Goal: Task Accomplishment & Management: Use online tool/utility

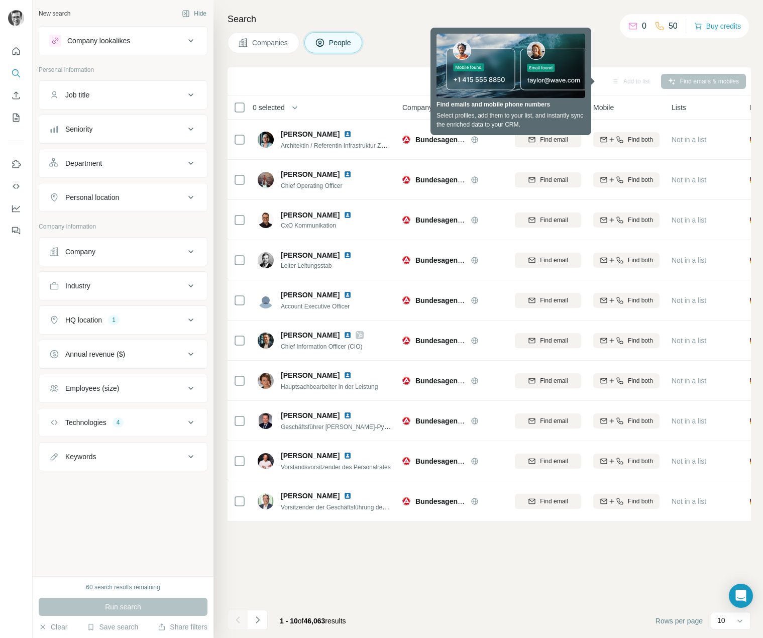
click at [191, 427] on icon at bounding box center [191, 422] width 12 height 12
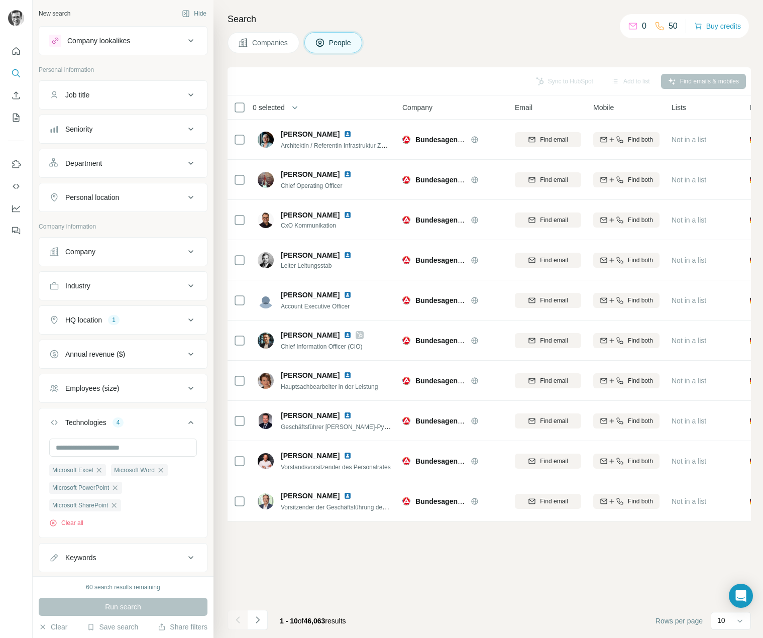
click at [111, 588] on div "60 search results remaining" at bounding box center [123, 587] width 74 height 9
click at [275, 40] on span "Companies" at bounding box center [270, 43] width 37 height 10
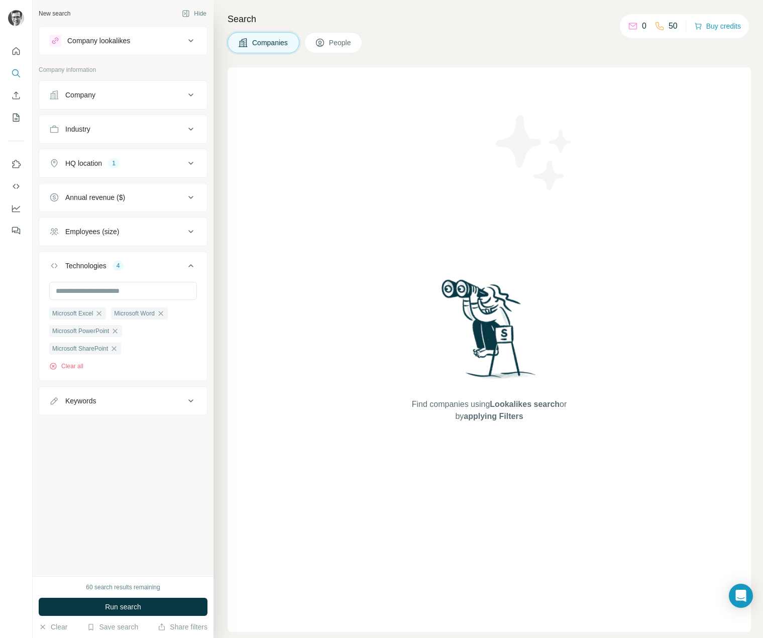
click at [177, 91] on div "Company" at bounding box center [117, 95] width 136 height 10
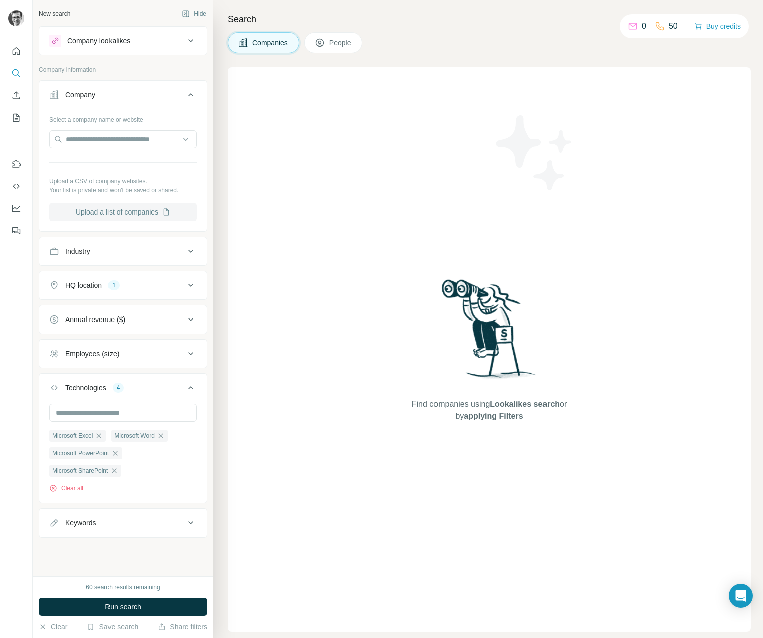
click at [159, 219] on button "Upload a list of companies" at bounding box center [123, 212] width 148 height 18
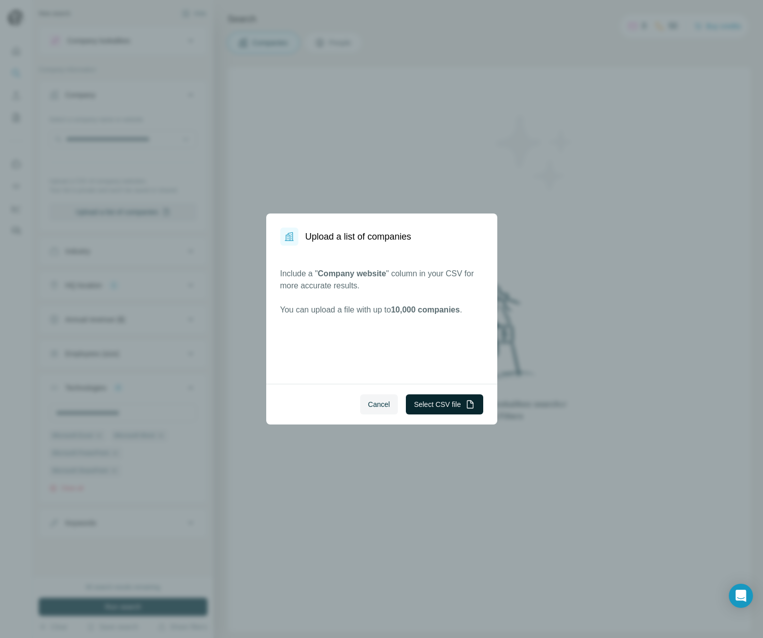
click at [420, 408] on button "Select CSV file" at bounding box center [444, 404] width 77 height 20
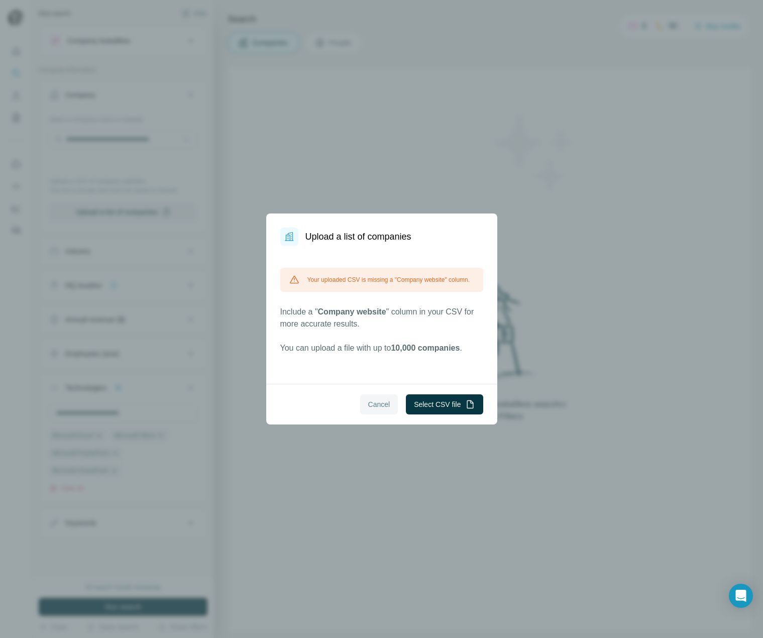
click at [385, 410] on button "Cancel" at bounding box center [379, 404] width 38 height 20
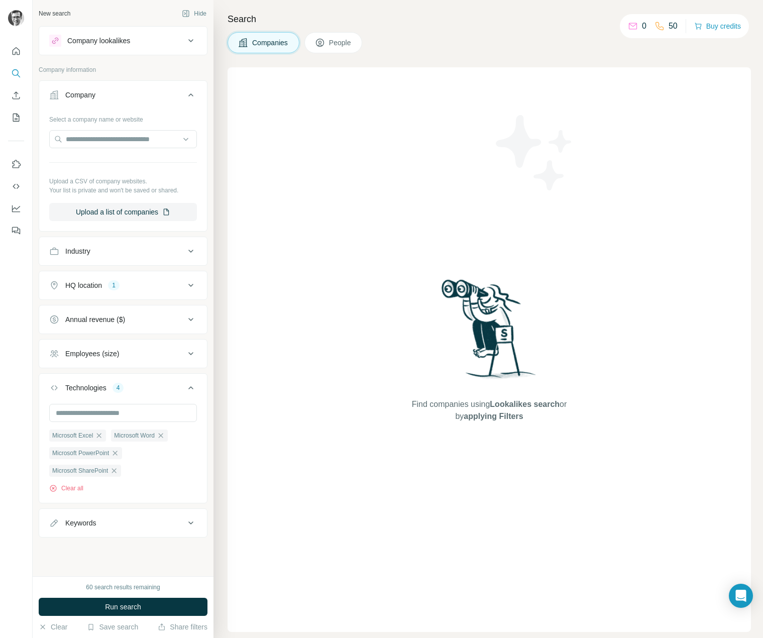
click at [325, 43] on icon at bounding box center [320, 43] width 10 height 10
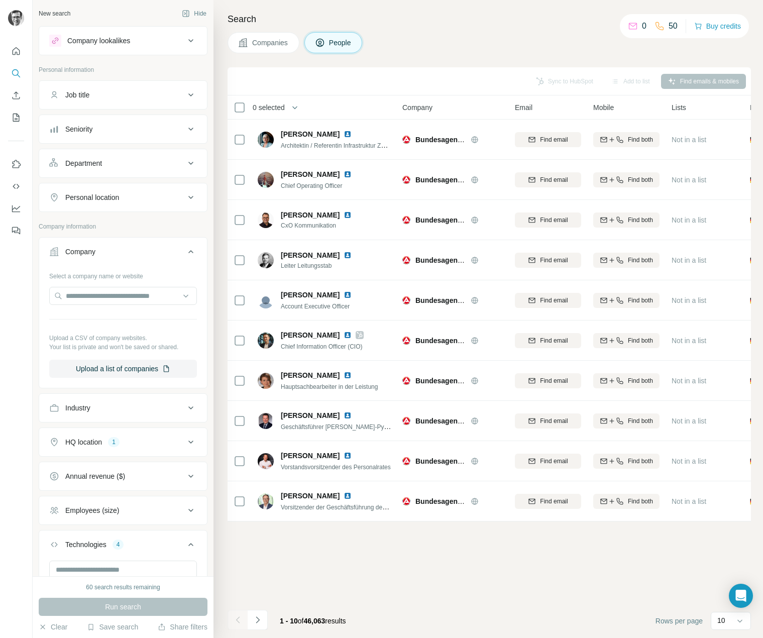
click at [445, 575] on div "Sync to HubSpot Add to list Find emails & mobiles 0 selected People Company Ema…" at bounding box center [489, 352] width 523 height 571
